Goal: Task Accomplishment & Management: Complete application form

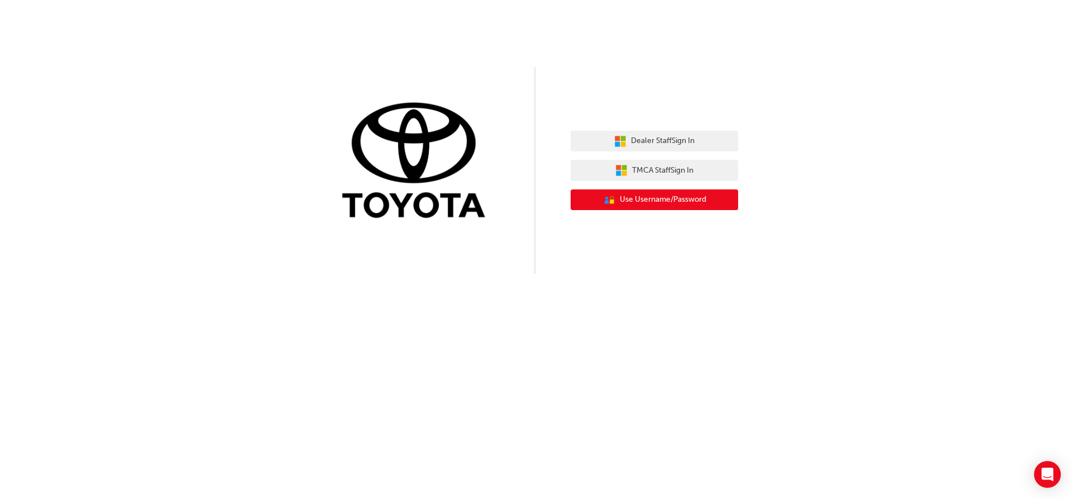
click at [689, 203] on span "Use Username/Password" at bounding box center [663, 199] width 87 height 13
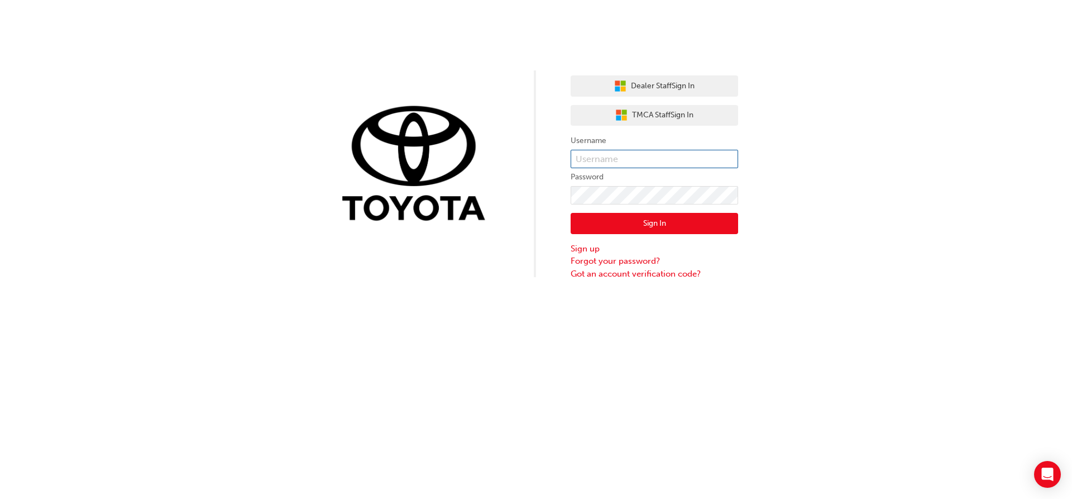
click at [676, 156] on input "text" at bounding box center [655, 159] width 168 height 19
type input "Oscar.VanDenBogaert"
click button "Sign In" at bounding box center [655, 223] width 168 height 21
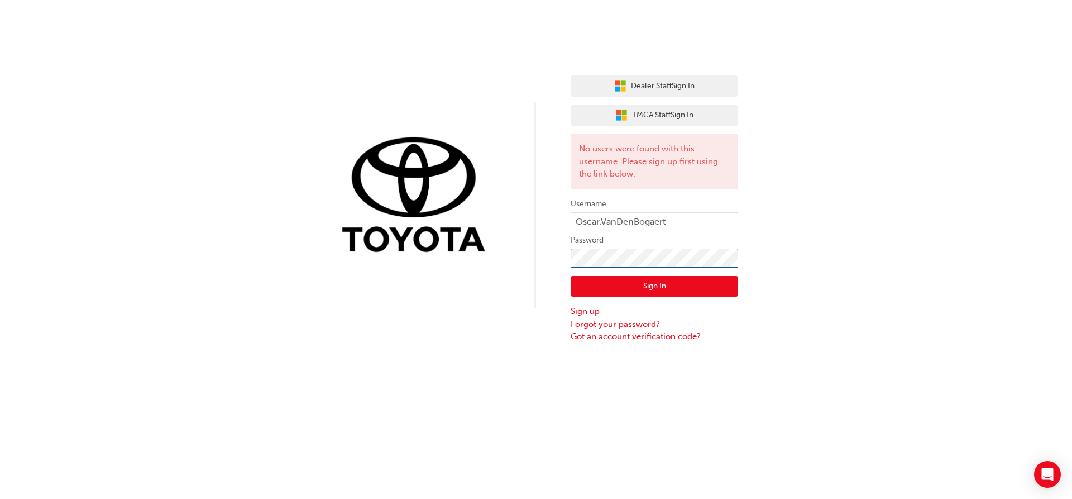
click button "Sign In" at bounding box center [655, 286] width 168 height 21
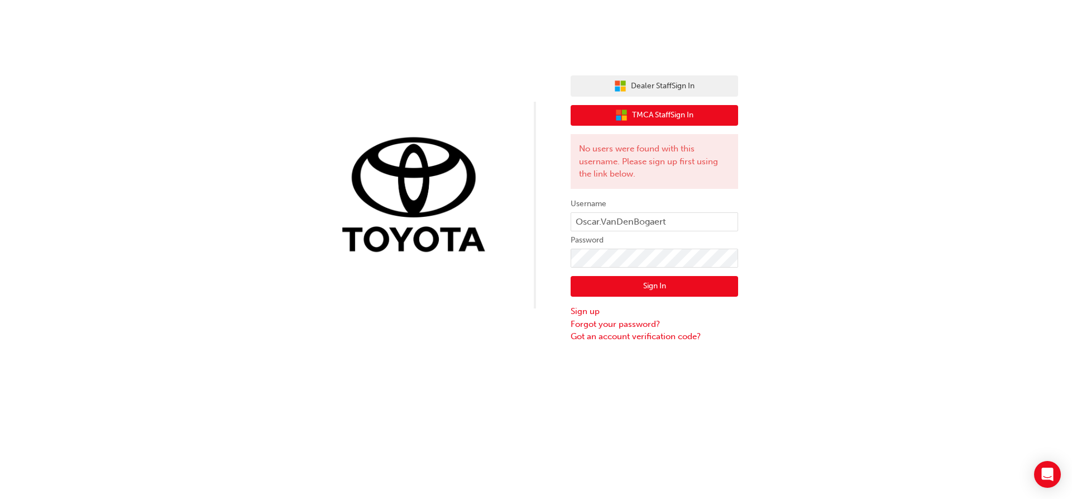
click at [672, 109] on span "TMCA Staff Sign In" at bounding box center [662, 115] width 61 height 13
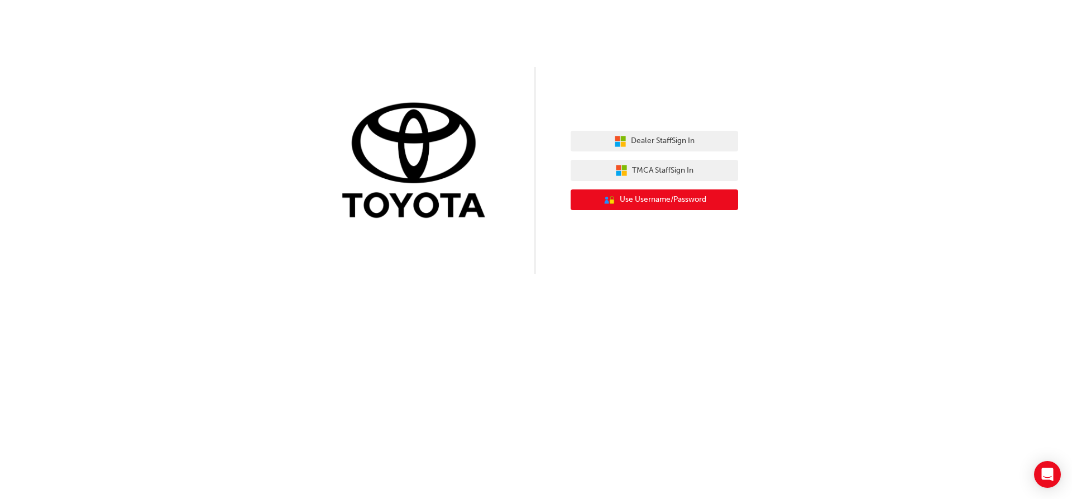
click at [632, 192] on button "User Authentication Icon - Blue Person, Gold Lock Use Username/Password" at bounding box center [655, 199] width 168 height 21
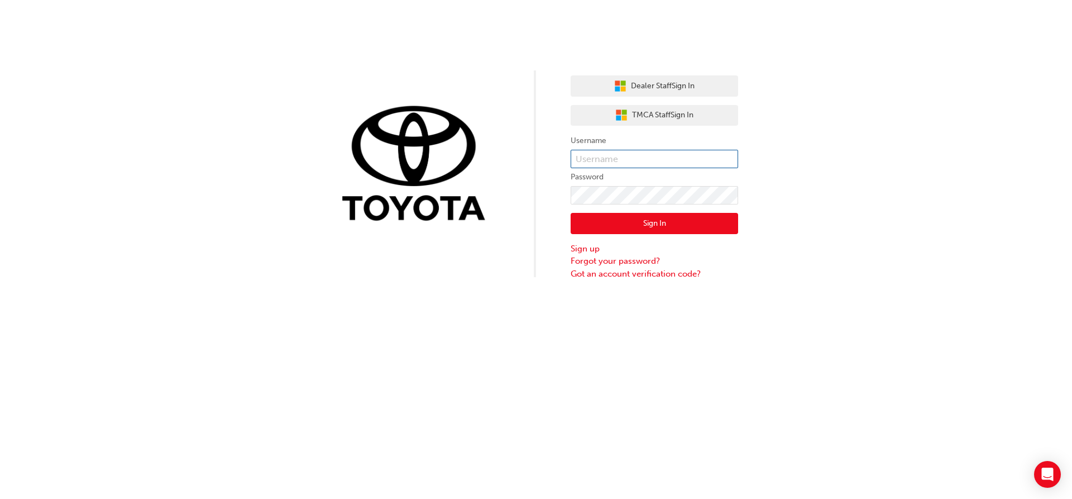
click at [624, 159] on input "text" at bounding box center [655, 159] width 168 height 19
type input "Oscar.VanDenBogaert"
click button "Sign In" at bounding box center [655, 223] width 168 height 21
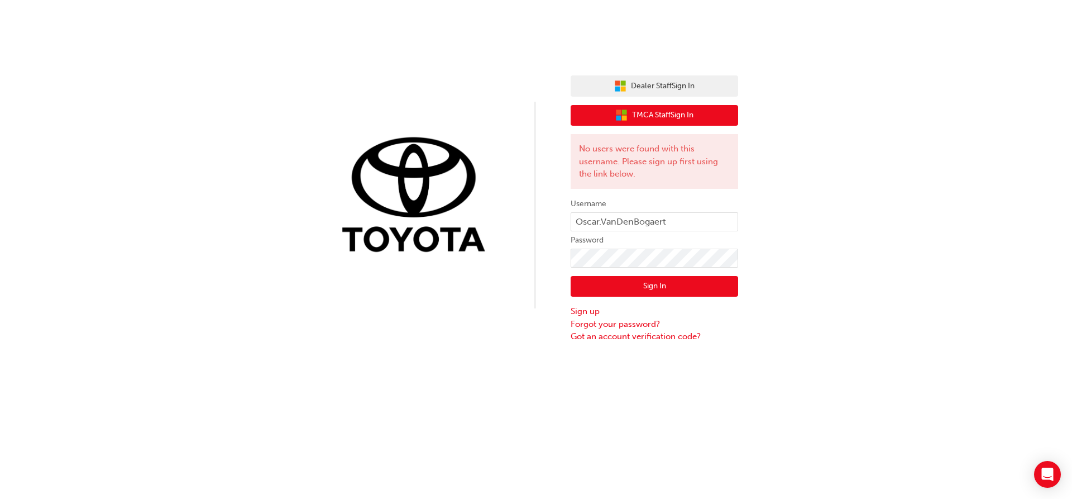
click at [676, 112] on span "TMCA Staff Sign In" at bounding box center [662, 115] width 61 height 13
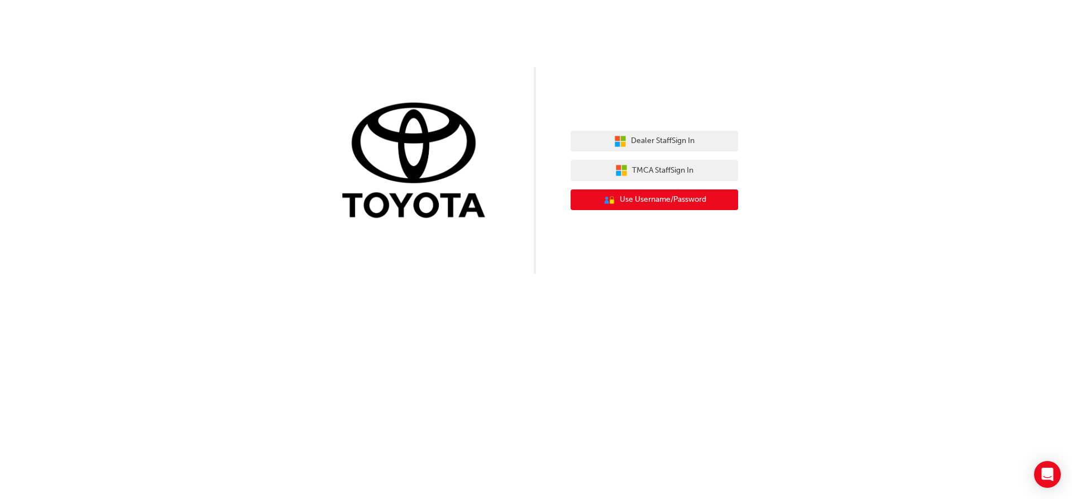
click at [656, 194] on span "Use Username/Password" at bounding box center [663, 199] width 87 height 13
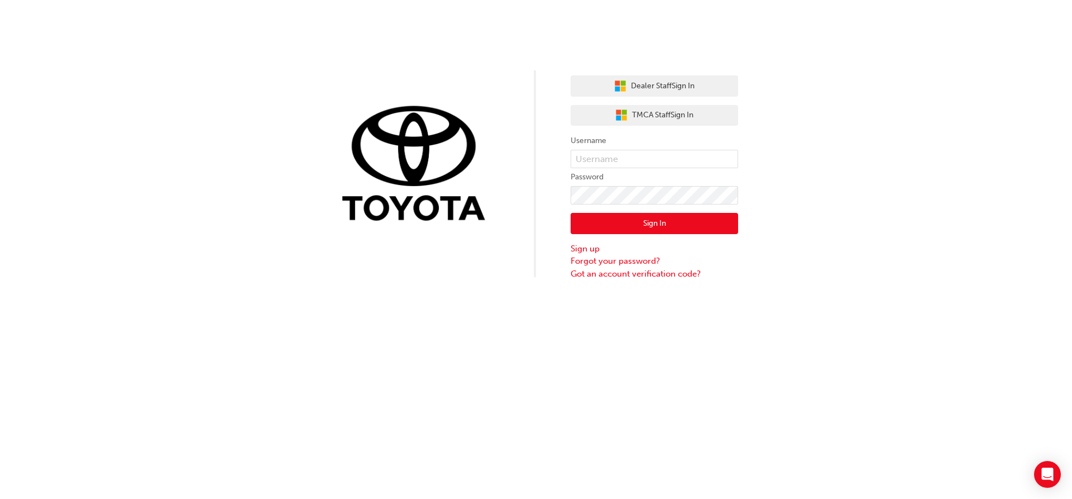
click at [622, 142] on label "Username" at bounding box center [655, 140] width 168 height 13
click at [620, 156] on input "text" at bounding box center [655, 159] width 168 height 19
type input "Oscar.VanDenBogaert"
click button "Sign In" at bounding box center [655, 223] width 168 height 21
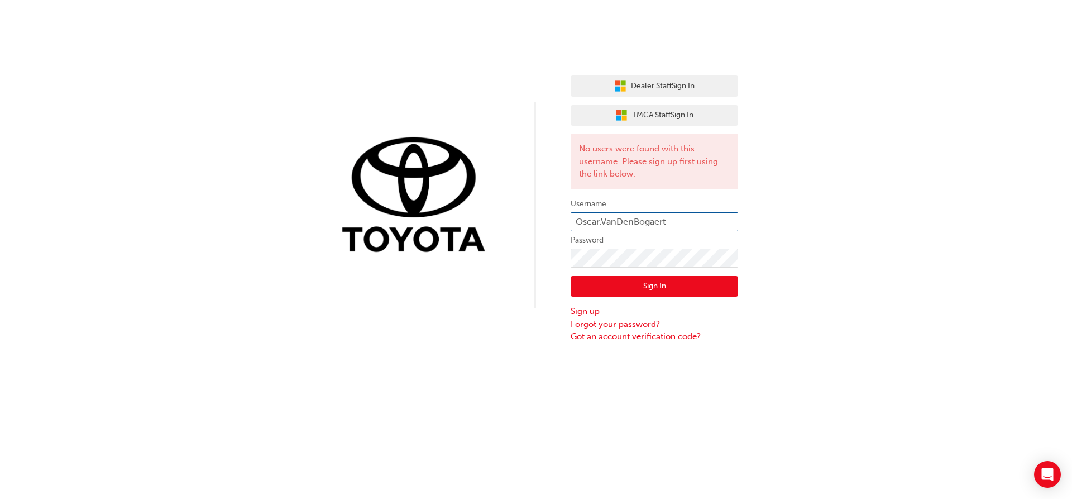
click at [687, 224] on input "Oscar.VanDenBogaert" at bounding box center [655, 221] width 168 height 19
click at [636, 222] on input "Oscar.VanDenBogaert" at bounding box center [655, 221] width 168 height 19
click at [585, 309] on link "Sign up" at bounding box center [655, 311] width 168 height 13
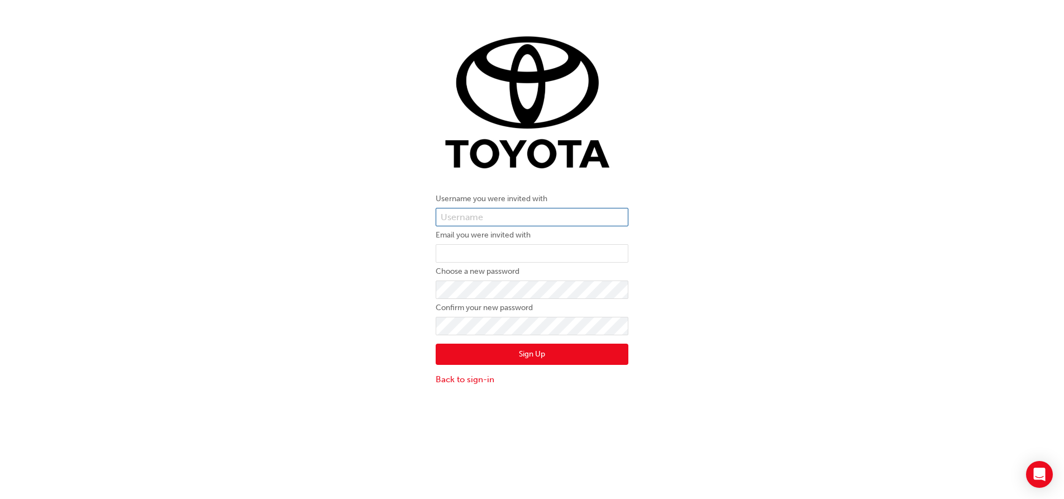
click at [485, 222] on input "text" at bounding box center [532, 217] width 193 height 19
type input "Oscar.VanDenBogaert"
click at [486, 261] on input "email" at bounding box center [532, 253] width 193 height 19
type input "oscarvandenbogaert@gmail.com"
click at [555, 348] on button "Sign Up" at bounding box center [532, 353] width 193 height 21
